Goal: Task Accomplishment & Management: Use online tool/utility

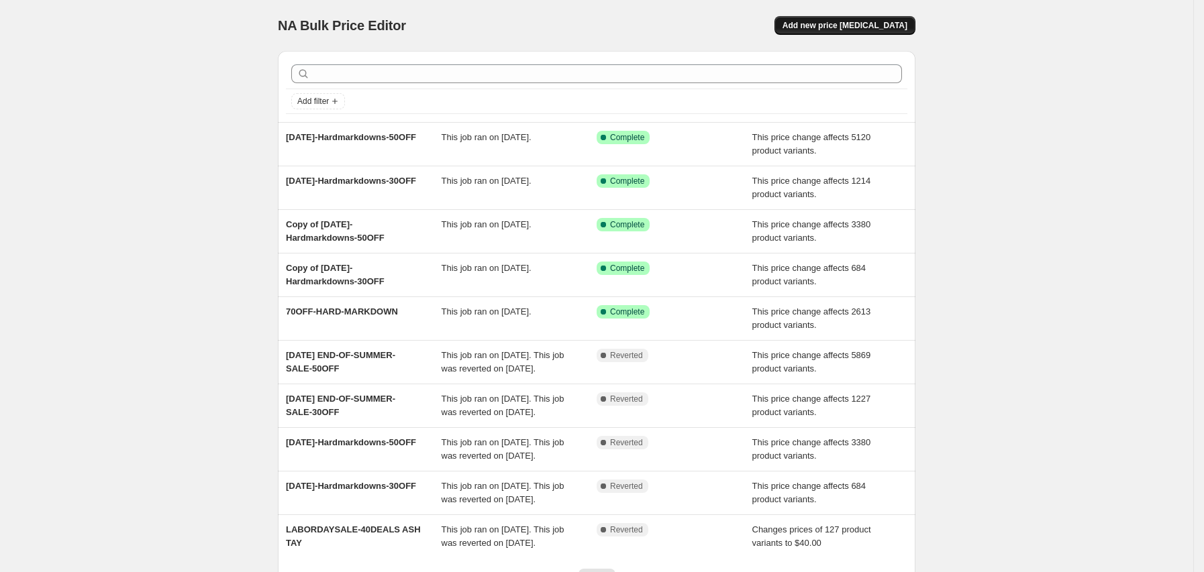
click at [872, 20] on span "Add new price [MEDICAL_DATA]" at bounding box center [844, 25] width 125 height 11
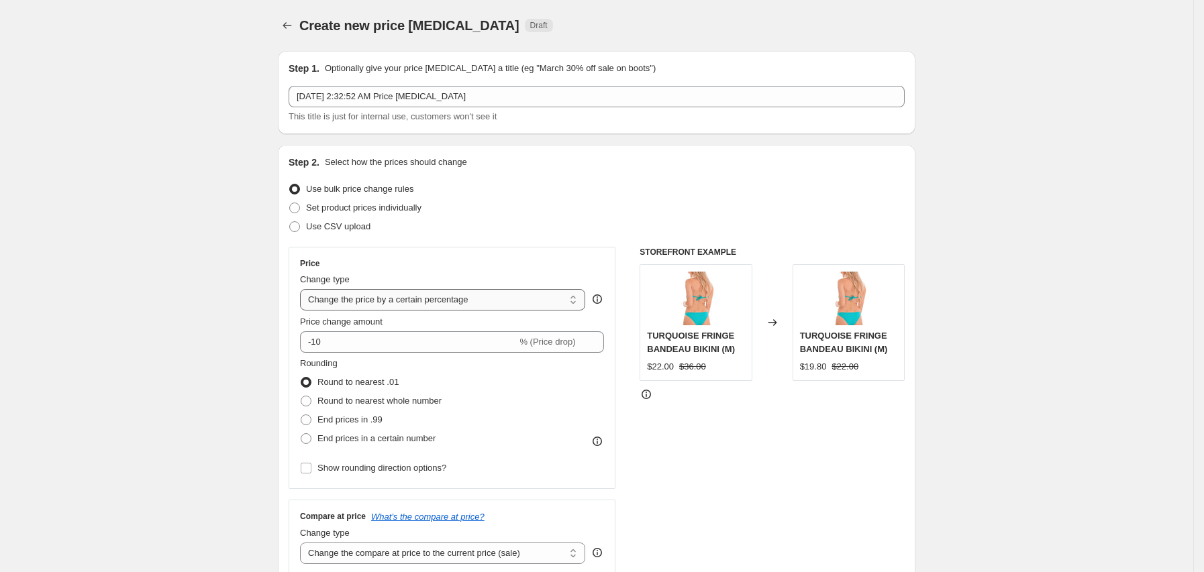
click at [367, 297] on select "Change the price to a certain amount Change the price by a certain amount Chang…" at bounding box center [442, 299] width 285 height 21
select select "ecap"
click at [305, 289] on select "Change the price to a certain amount Change the price by a certain amount Chang…" at bounding box center [442, 299] width 285 height 21
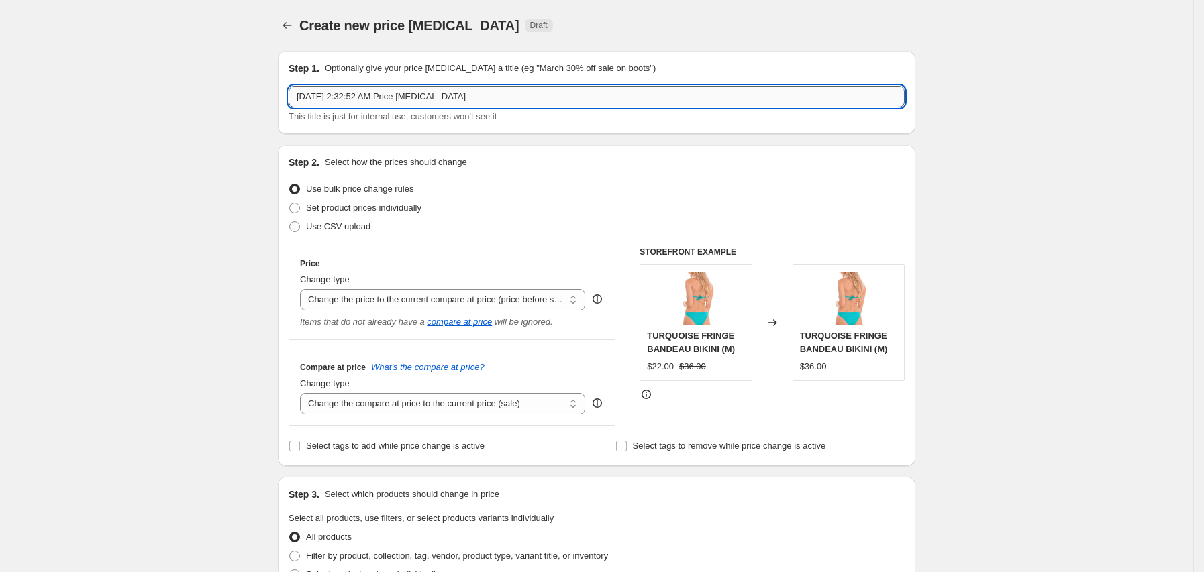
click at [411, 98] on input "[DATE] 2:32:52 AM Price [MEDICAL_DATA]" at bounding box center [597, 96] width 616 height 21
paste input "108.00"
type input "1"
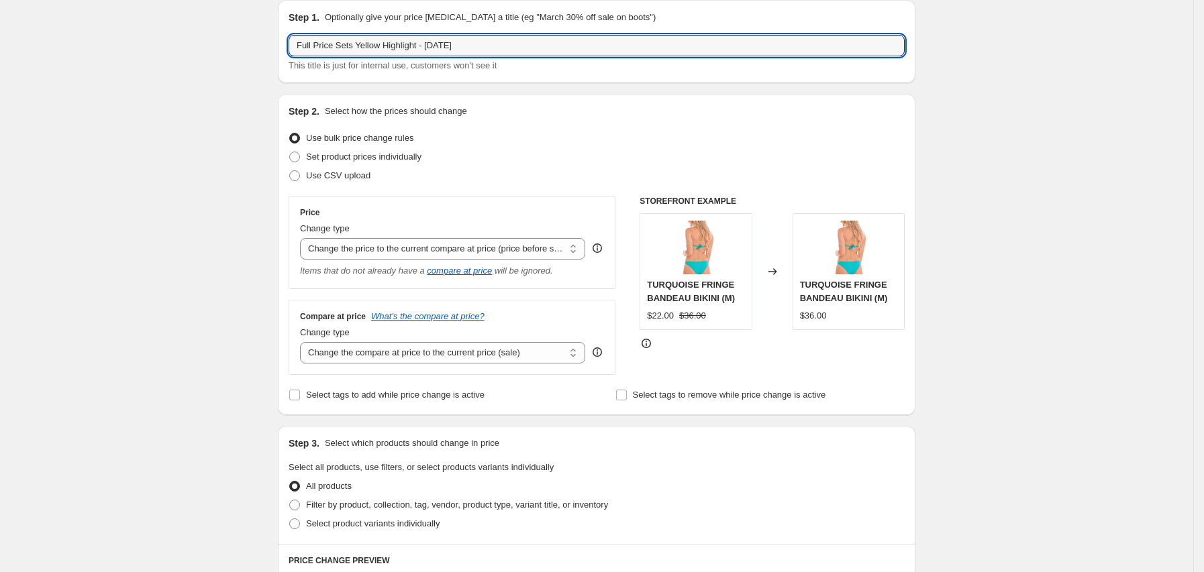
scroll to position [52, 0]
type input "Full Price Sets Yellow Highlight - [DATE]"
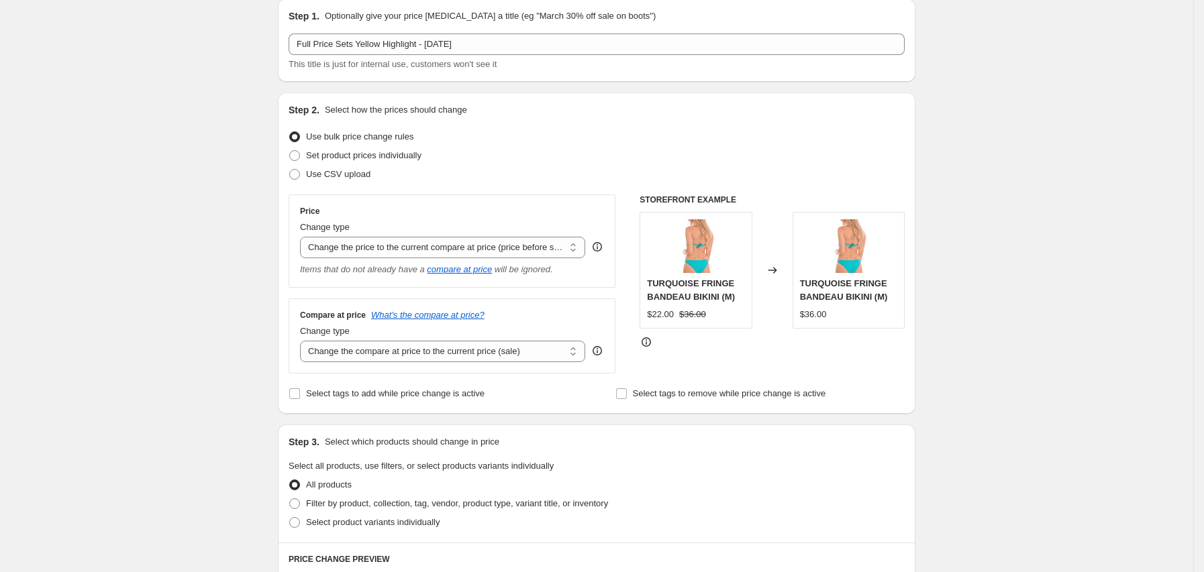
click at [370, 368] on div "Compare at price What's the compare at price? Change type Change the compare at…" at bounding box center [452, 336] width 327 height 75
click at [370, 362] on select "Change the compare at price to the current price (sale) Change the compare at p…" at bounding box center [442, 351] width 285 height 21
select select "no_change"
click at [305, 342] on select "Change the compare at price to the current price (sale) Change the compare at p…" at bounding box center [442, 351] width 285 height 21
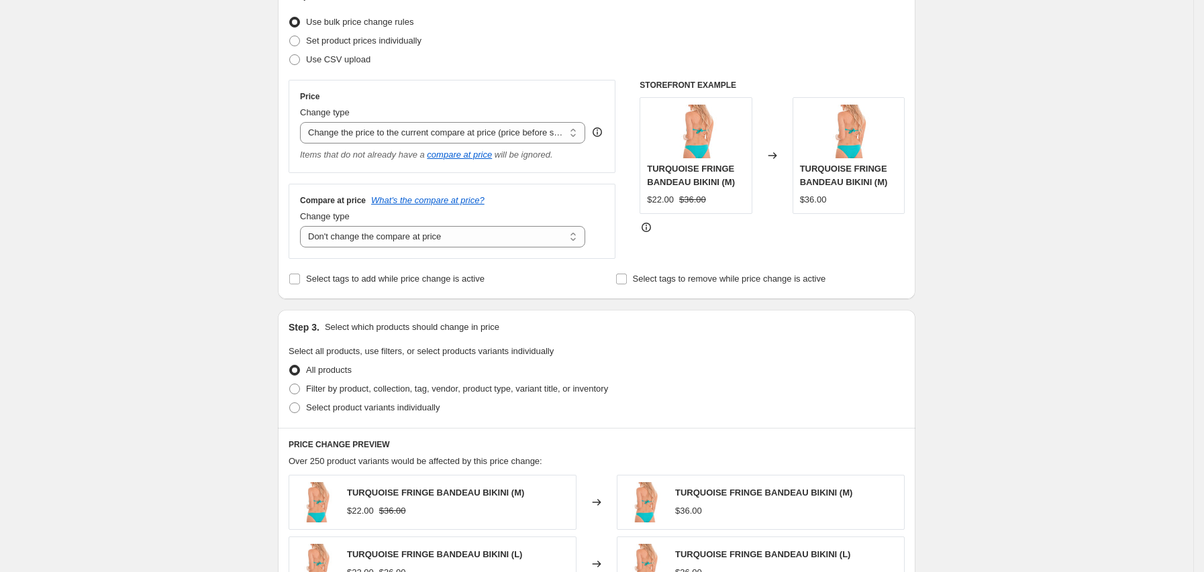
scroll to position [171, 0]
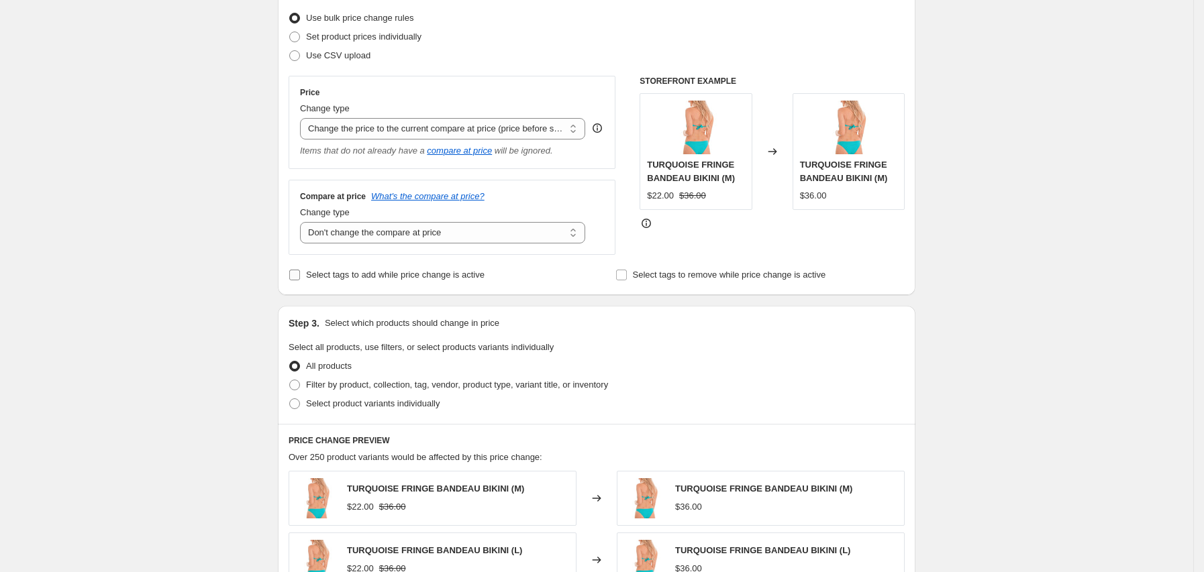
click at [359, 272] on span "Select tags to add while price change is active" at bounding box center [395, 275] width 178 height 10
click at [300, 272] on input "Select tags to add while price change is active" at bounding box center [294, 275] width 11 height 11
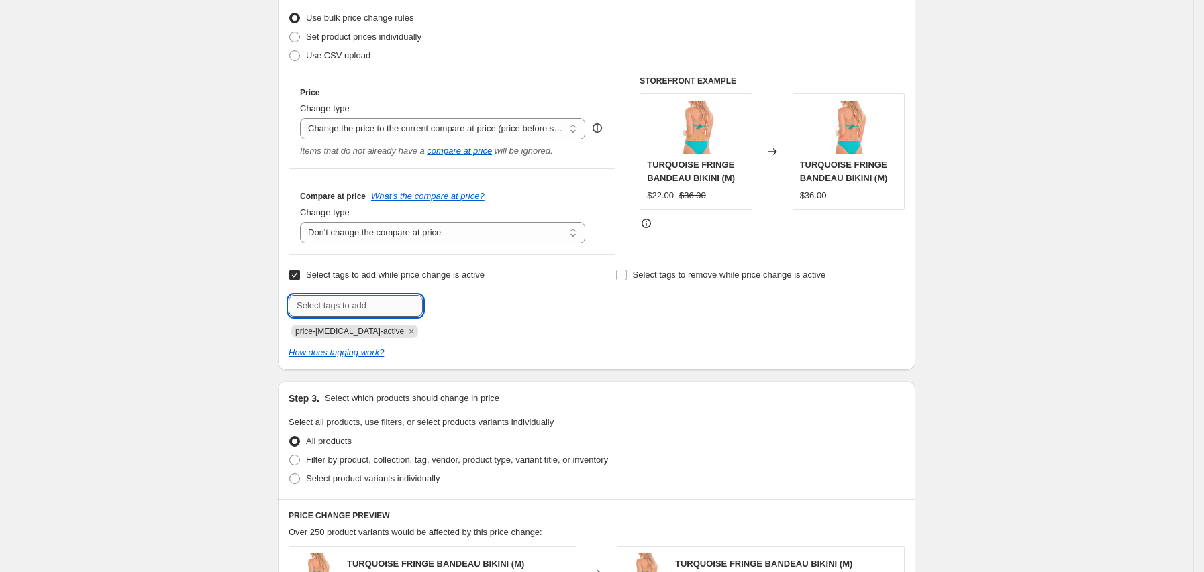
click at [359, 304] on input "text" at bounding box center [356, 305] width 134 height 21
click at [300, 277] on input "Select tags to add while price change is active" at bounding box center [294, 275] width 11 height 11
checkbox input "false"
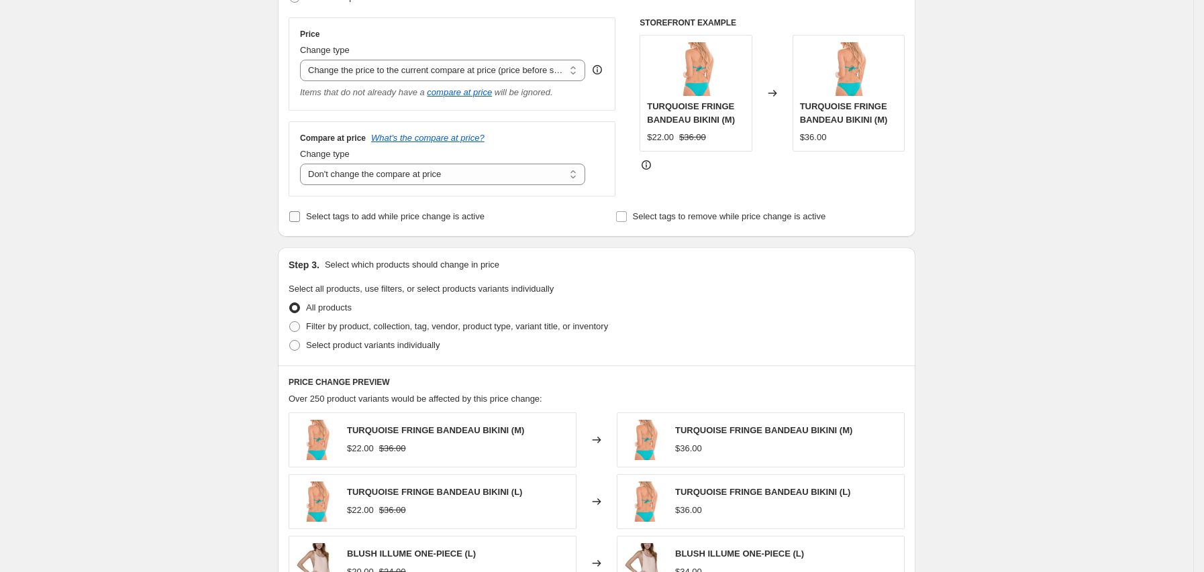
scroll to position [207, 0]
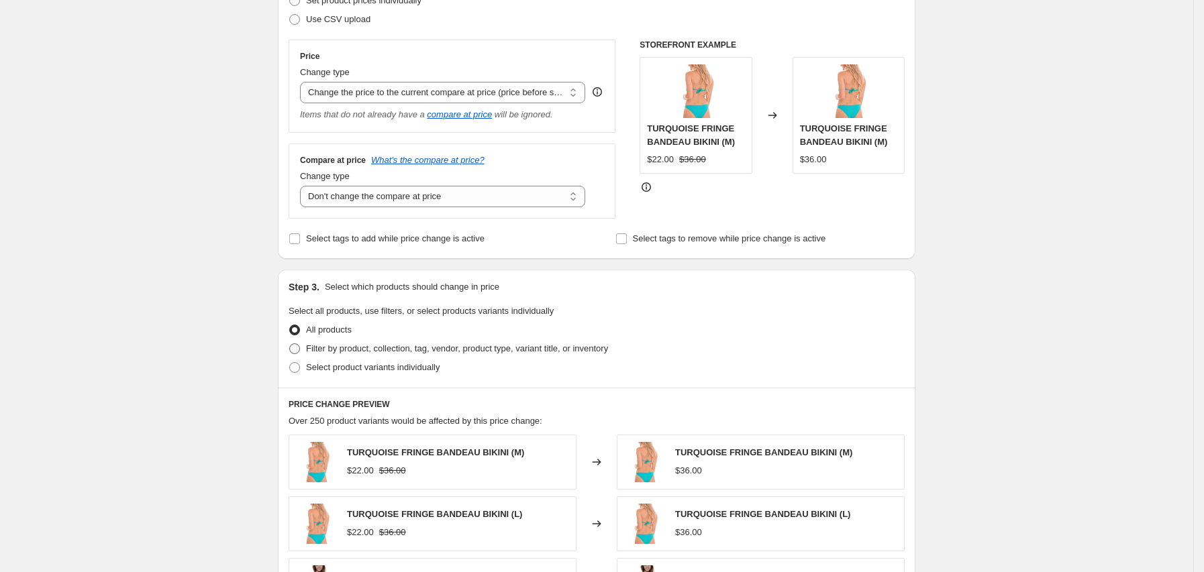
click at [324, 352] on span "Filter by product, collection, tag, vendor, product type, variant title, or inv…" at bounding box center [457, 349] width 302 height 10
click at [290, 344] on input "Filter by product, collection, tag, vendor, product type, variant title, or inv…" at bounding box center [289, 344] width 1 height 1
radio input "true"
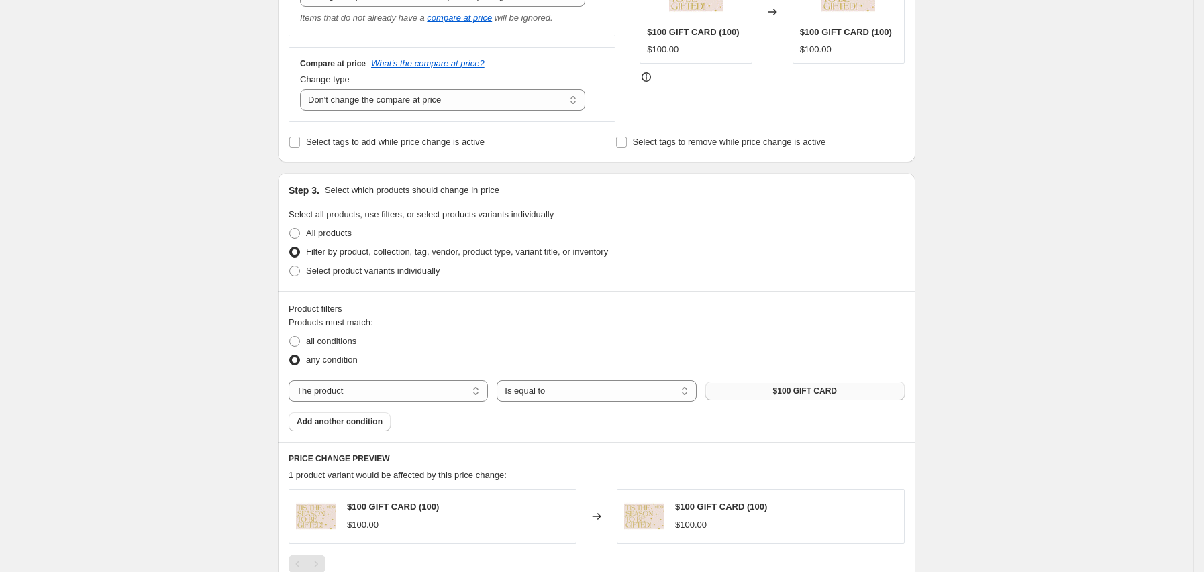
scroll to position [373, 0]
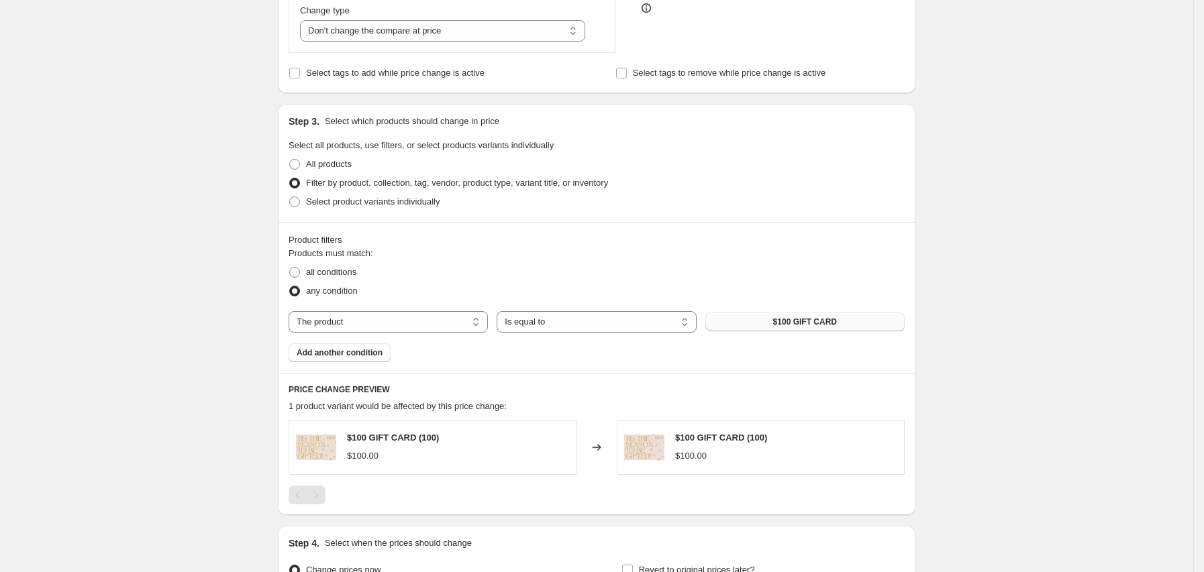
click at [758, 319] on button "$100 GIFT CARD" at bounding box center [804, 322] width 199 height 19
click at [441, 329] on select "The product The product's collection The product's tag The product's vendor The…" at bounding box center [388, 321] width 199 height 21
select select "tag"
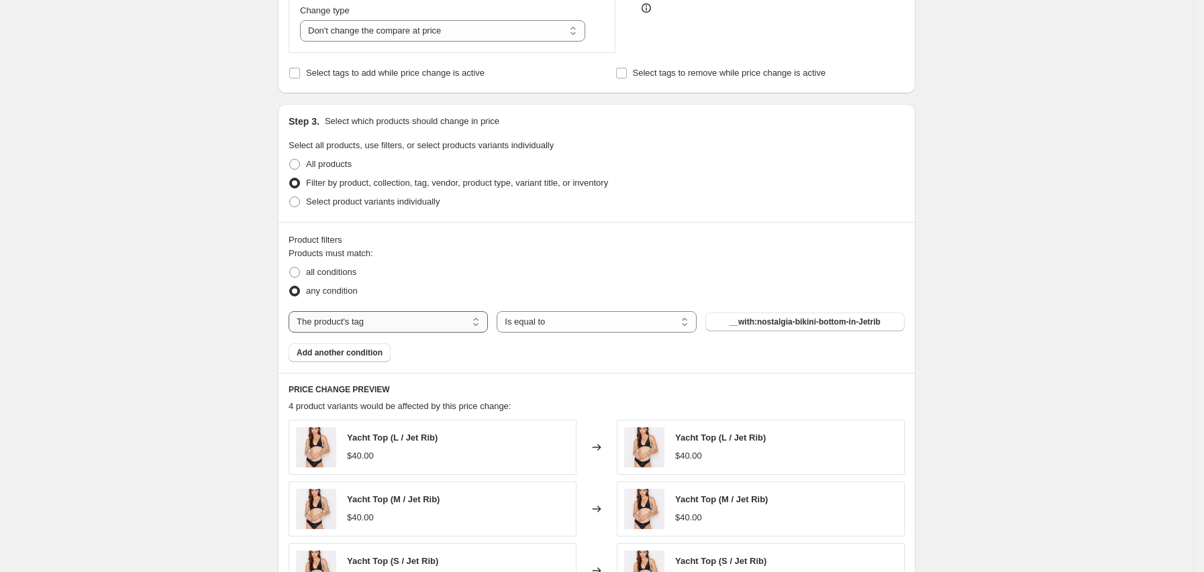
click at [417, 316] on select "The product The product's collection The product's tag The product's vendor The…" at bounding box center [388, 321] width 199 height 21
click at [747, 313] on button "__with:nostalgia-bikini-bottom-in-Jetrib" at bounding box center [804, 322] width 199 height 19
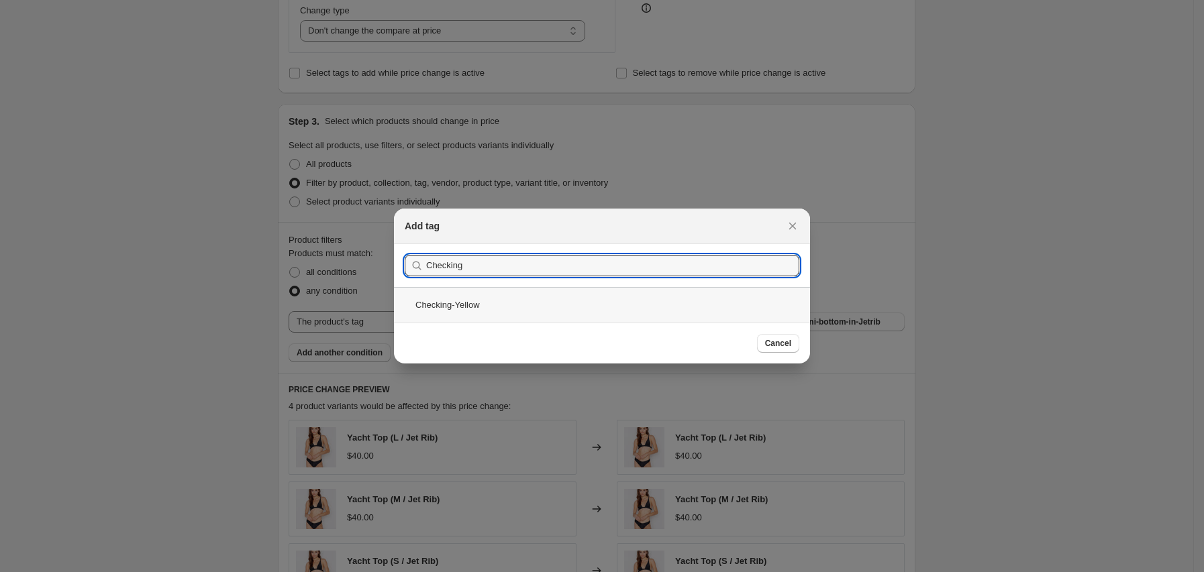
type input "Checking"
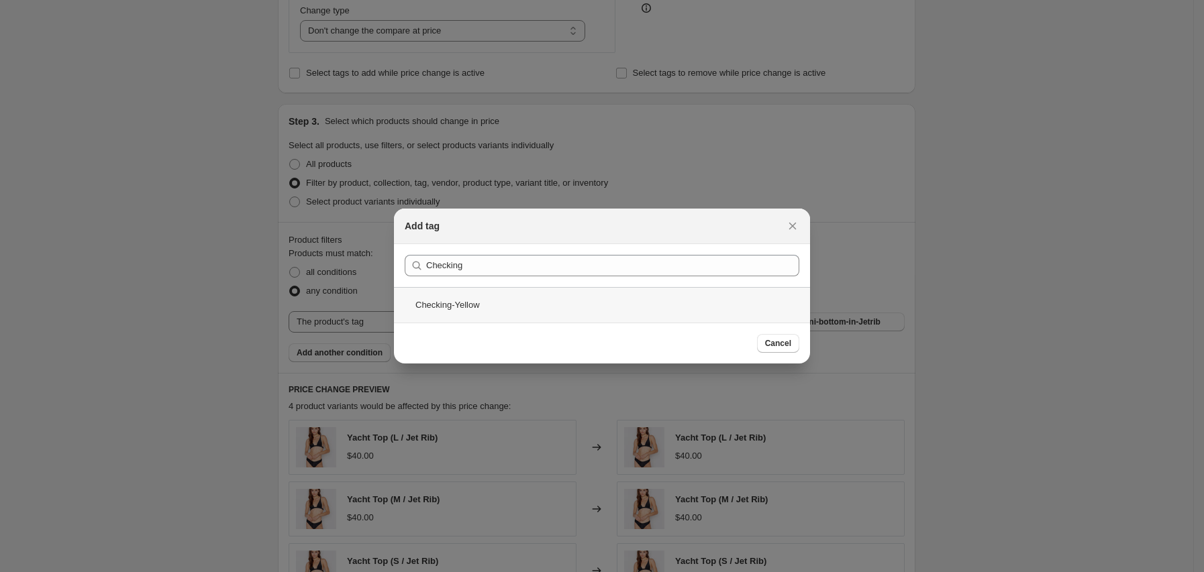
click at [466, 307] on div "Checking-Yellow" at bounding box center [602, 305] width 416 height 36
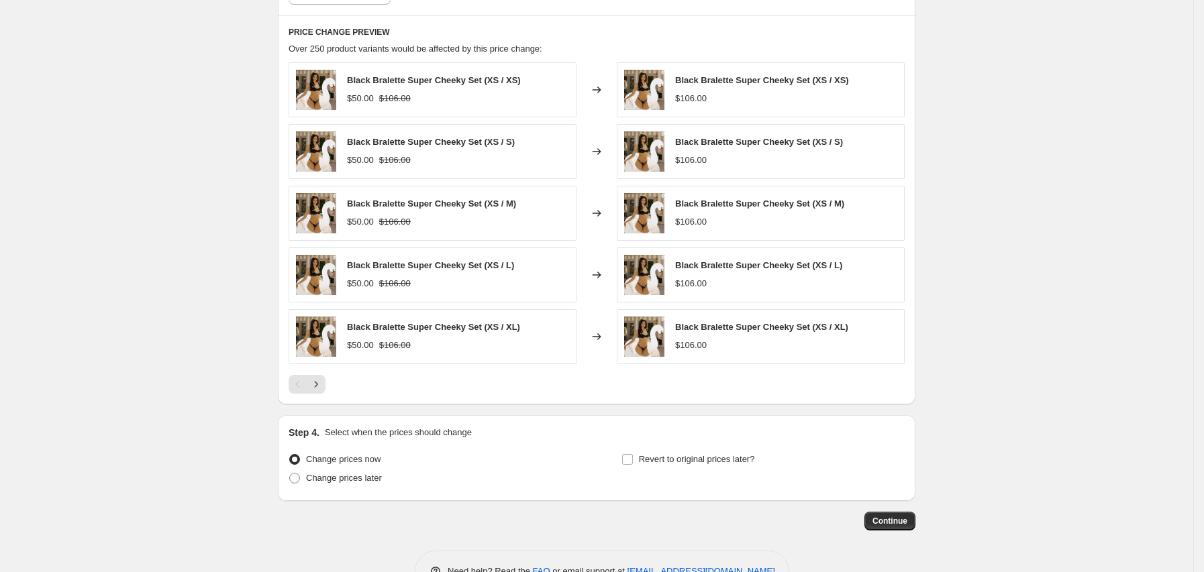
scroll to position [776, 0]
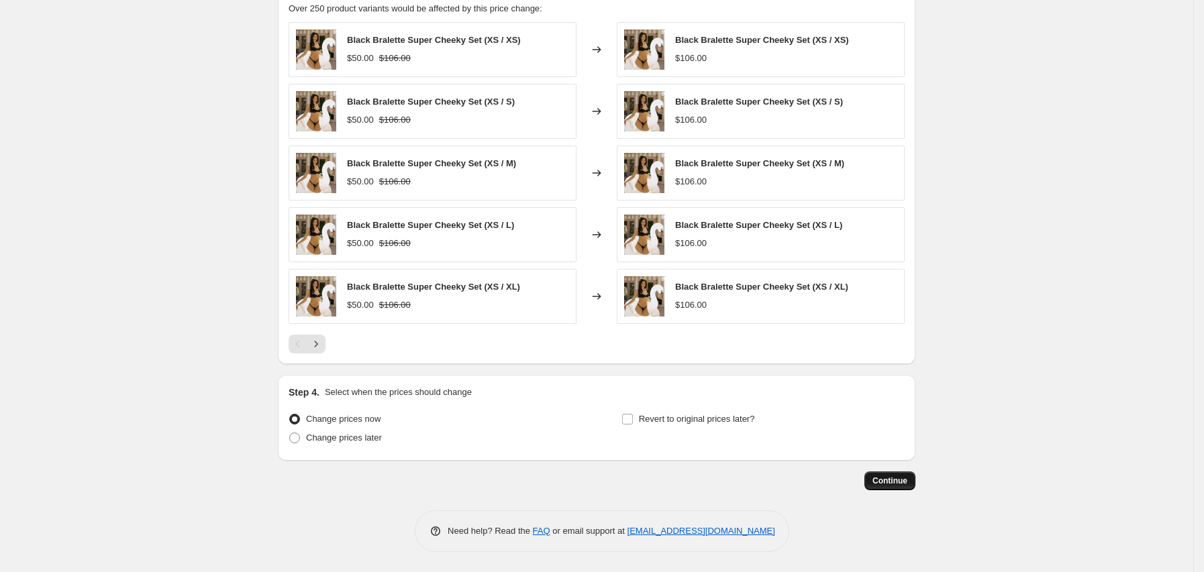
click at [907, 483] on span "Continue" at bounding box center [889, 481] width 35 height 11
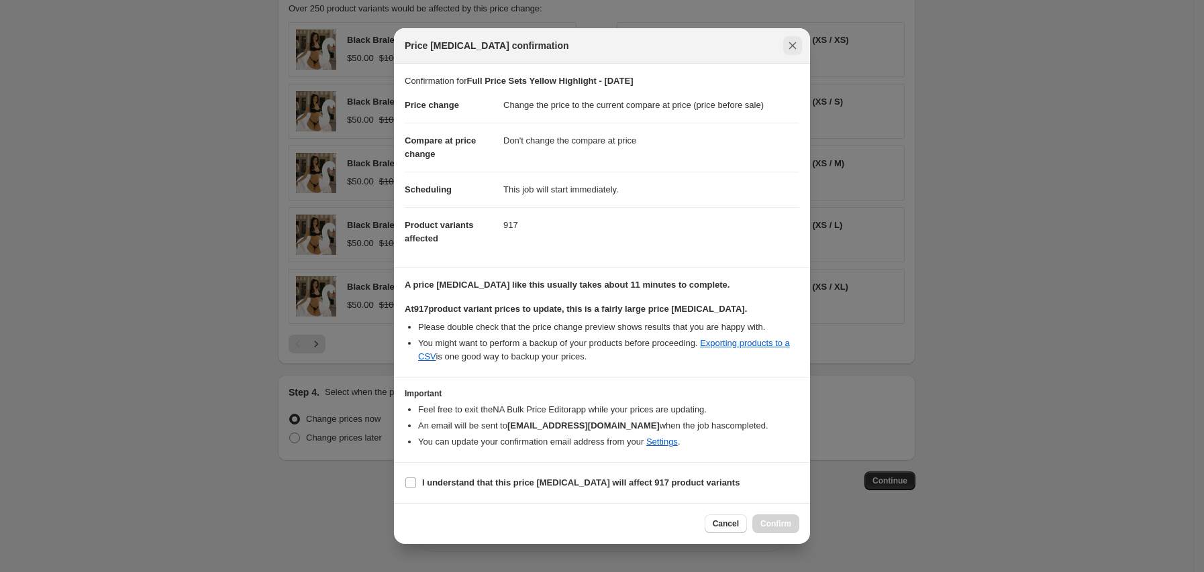
click at [784, 42] on button "Close" at bounding box center [792, 45] width 19 height 19
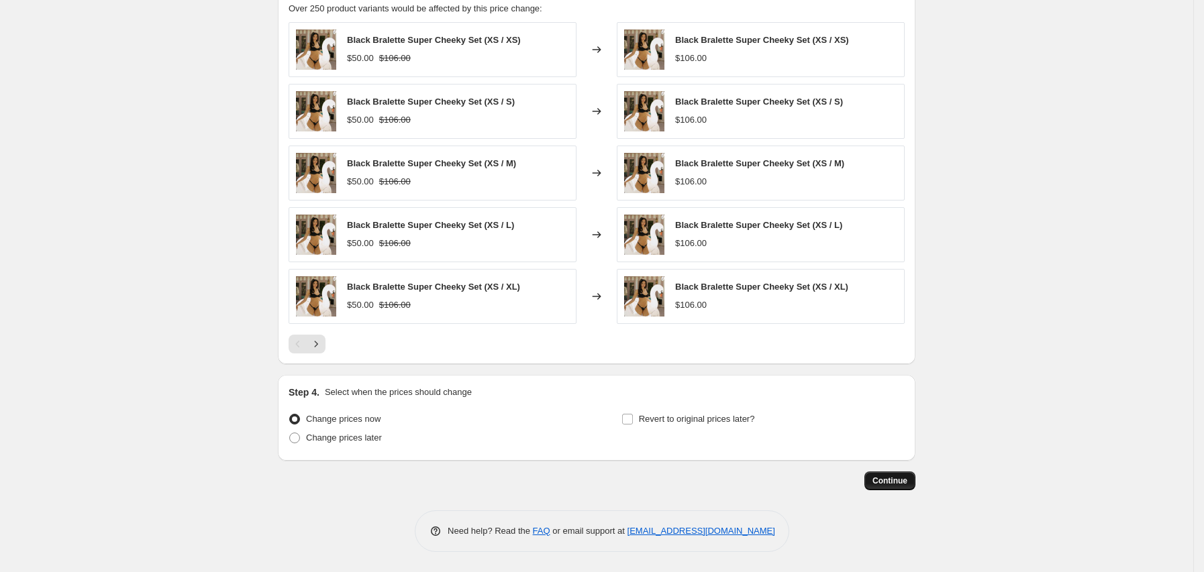
drag, startPoint x: 892, startPoint y: 468, endPoint x: 890, endPoint y: 475, distance: 6.8
click at [890, 476] on span "Continue" at bounding box center [889, 481] width 35 height 11
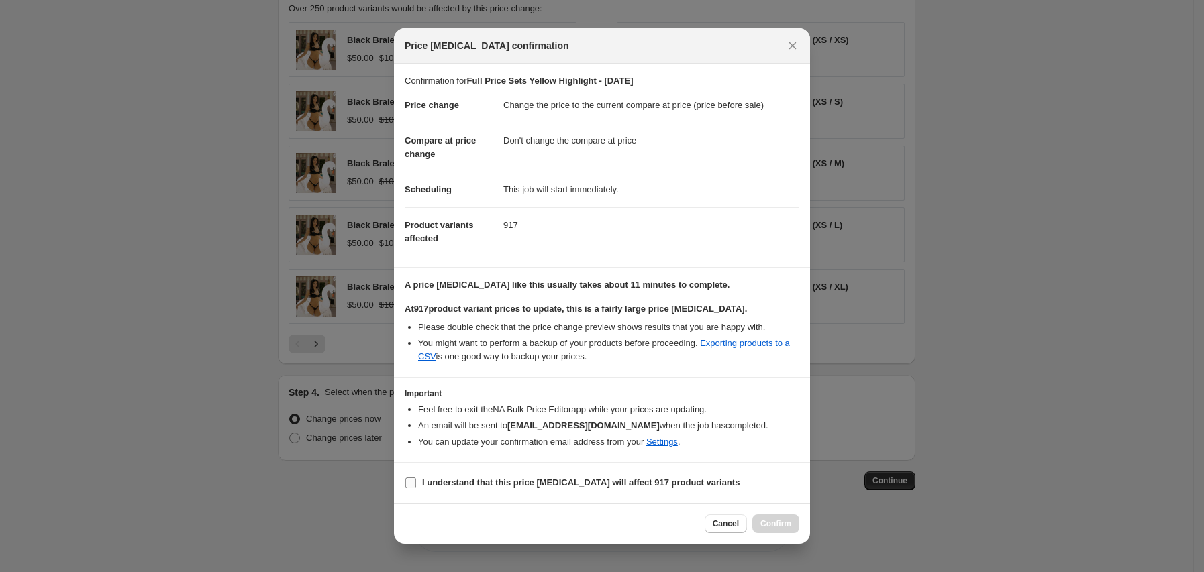
click at [534, 481] on b "I understand that this price [MEDICAL_DATA] will affect 917 product variants" at bounding box center [580, 483] width 317 height 10
click at [416, 481] on input "I understand that this price [MEDICAL_DATA] will affect 917 product variants" at bounding box center [410, 483] width 11 height 11
checkbox input "true"
click at [771, 529] on span "Confirm" at bounding box center [775, 524] width 31 height 11
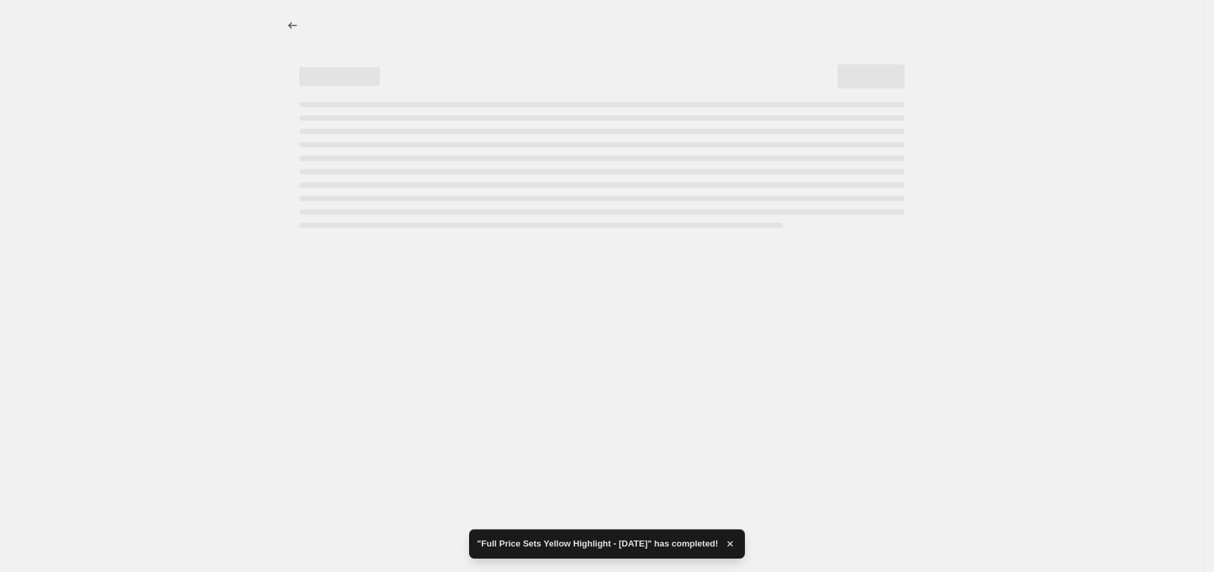
select select "ecap"
select select "no_change"
select select "tag"
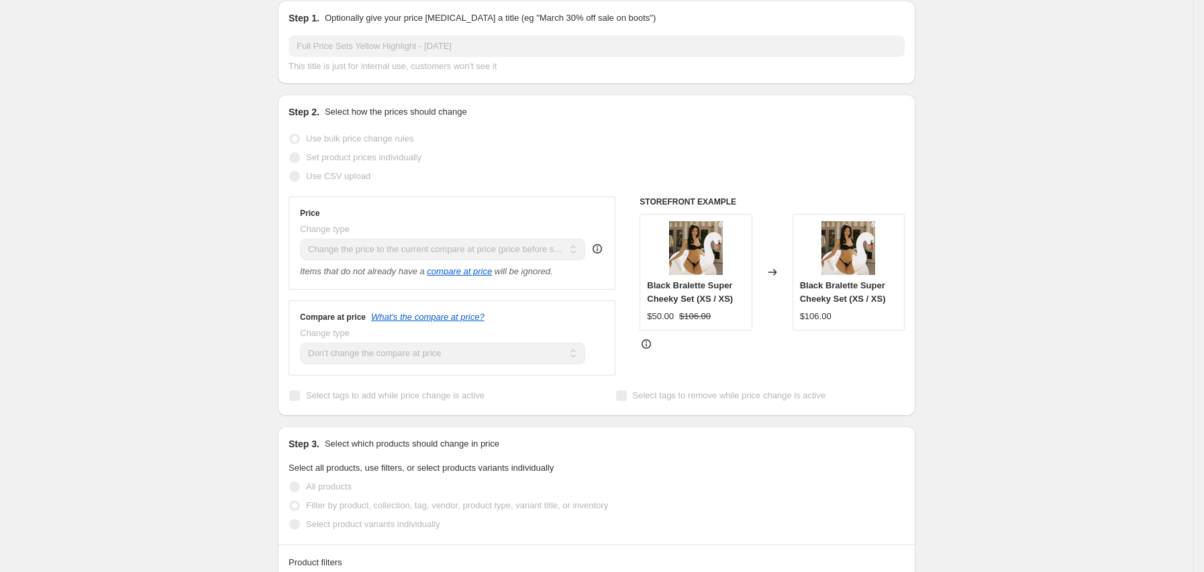
scroll to position [177, 0]
